Goal: Navigation & Orientation: Find specific page/section

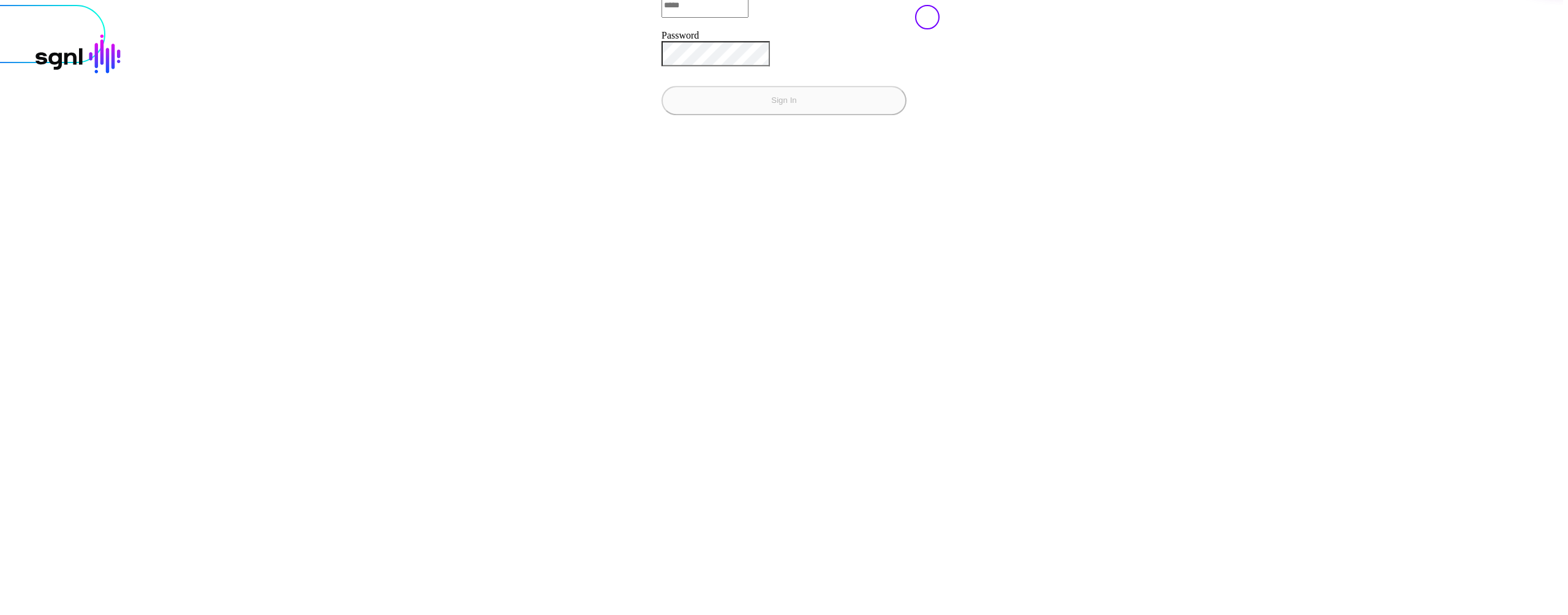
type input "**********"
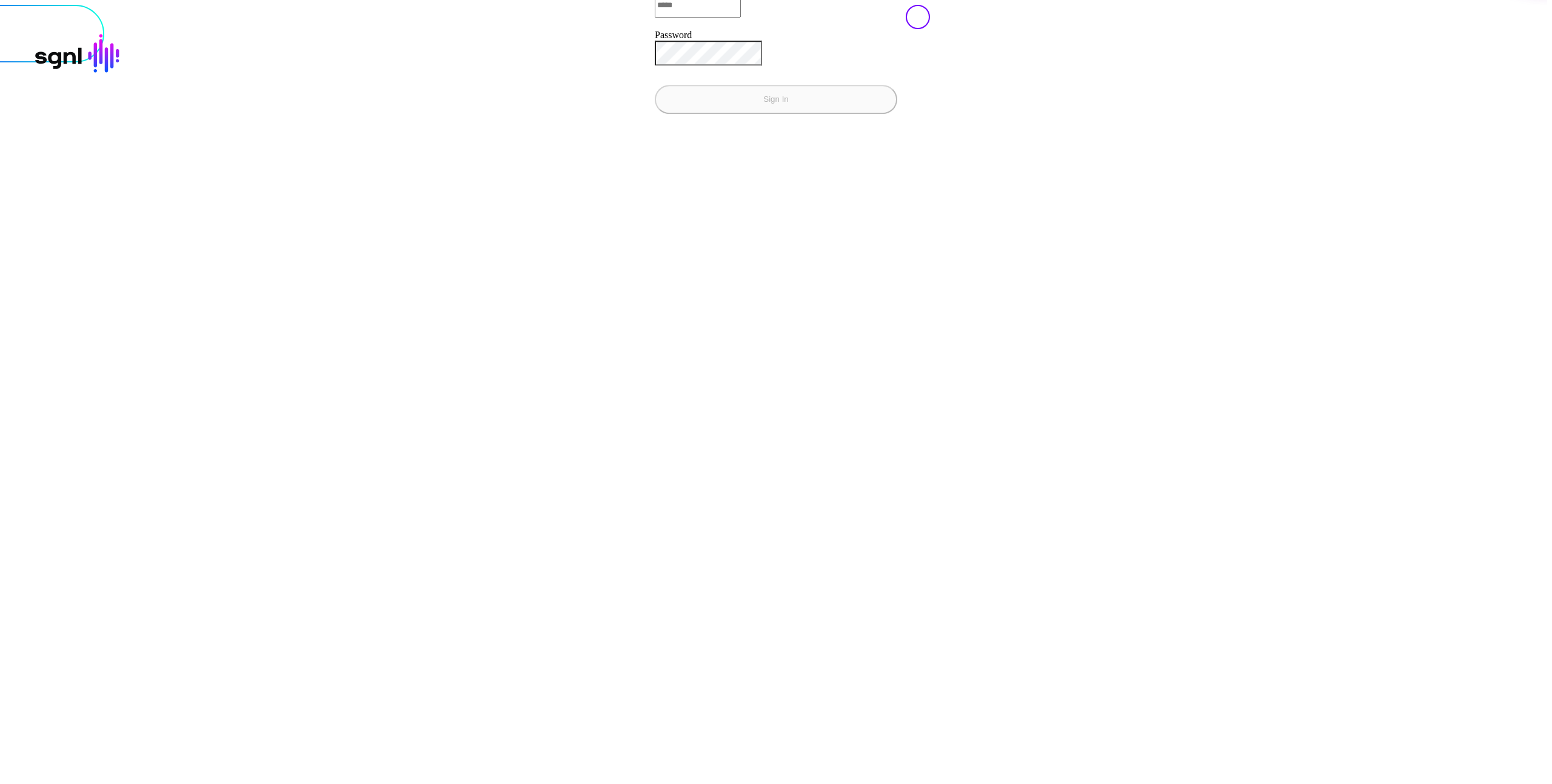
type input "**********"
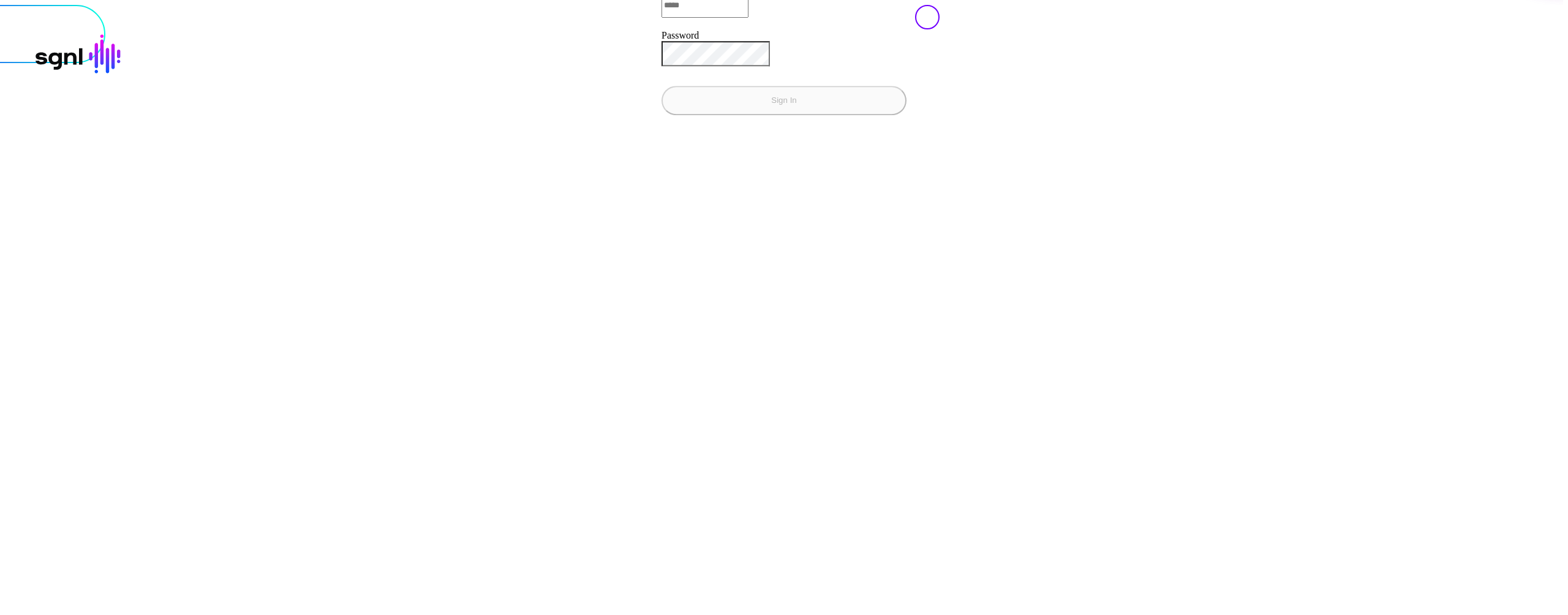
type input "**********"
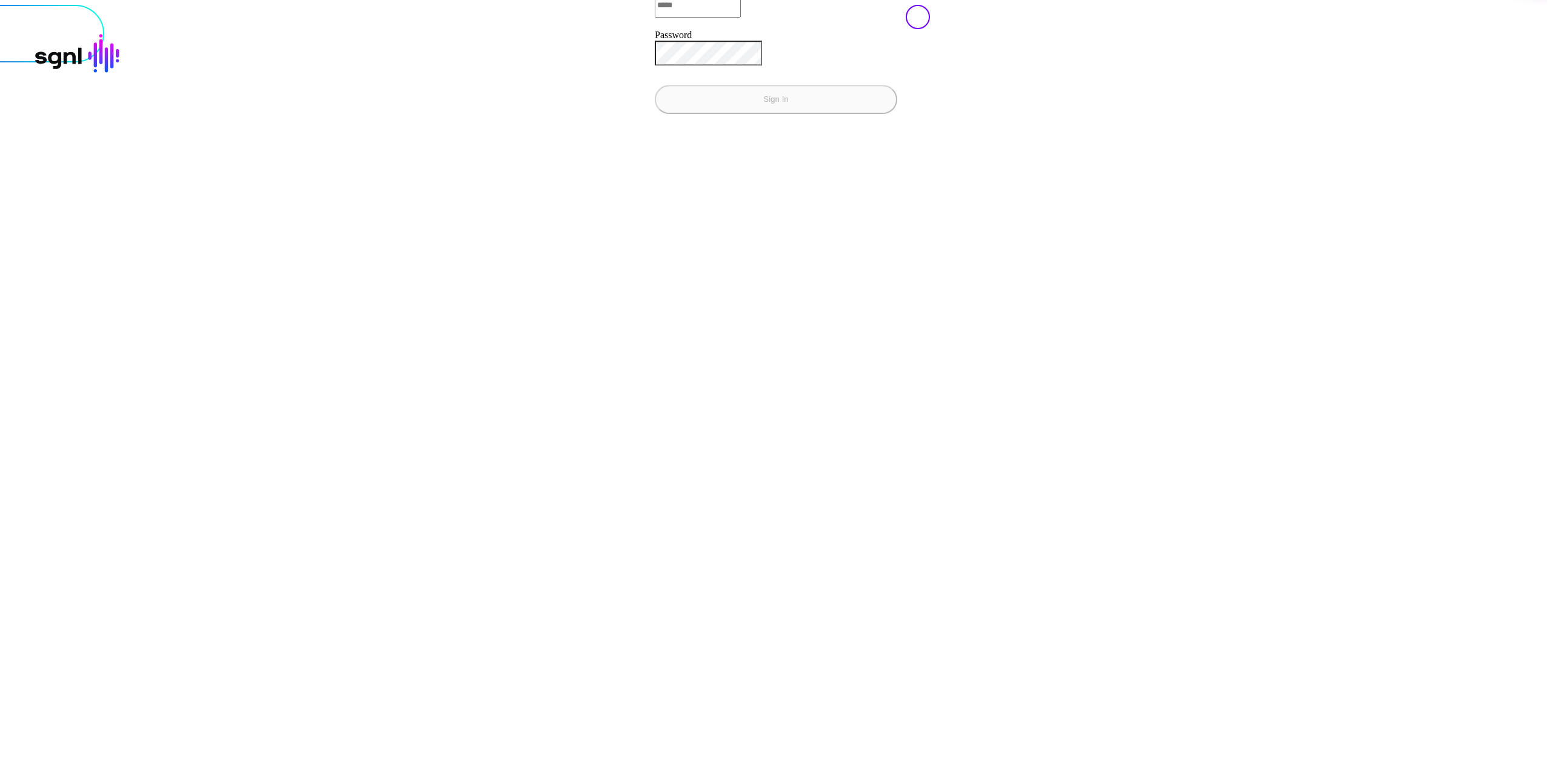
type input "**********"
